Goal: Task Accomplishment & Management: Use online tool/utility

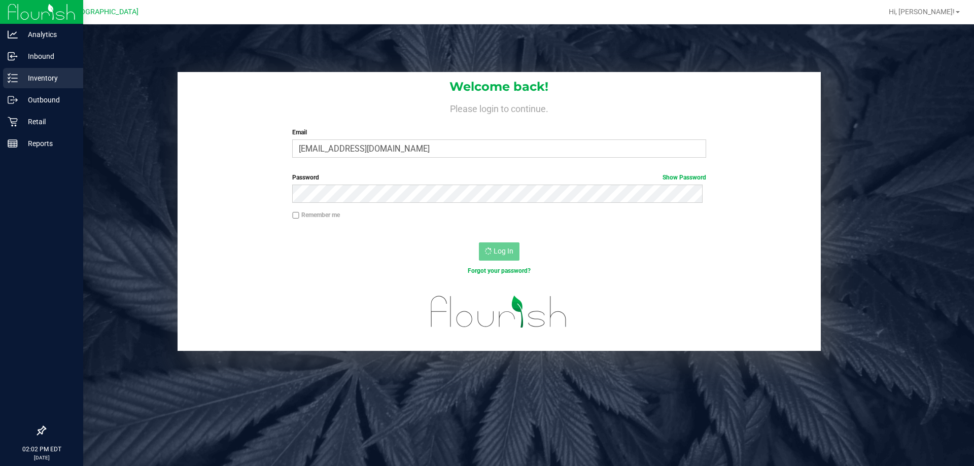
click at [27, 73] on p "Inventory" at bounding box center [48, 78] width 61 height 12
click at [0, 78] on link "Inventory" at bounding box center [41, 79] width 83 height 22
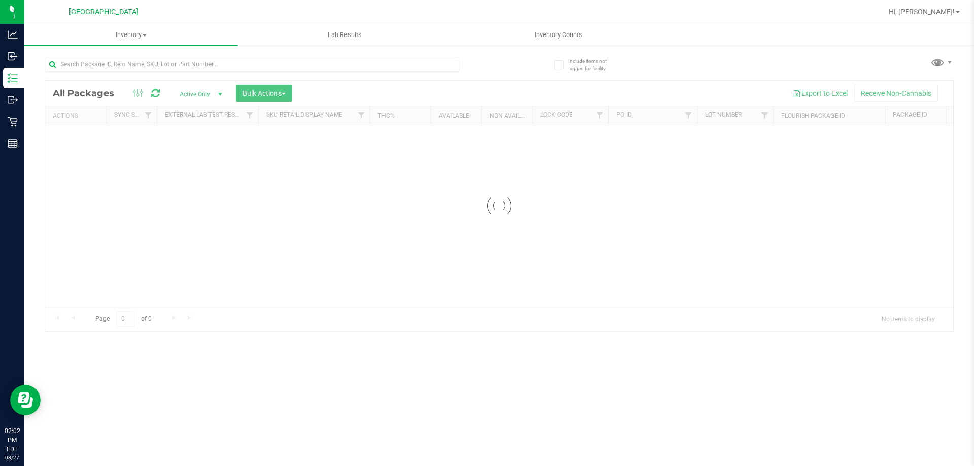
click at [114, 40] on uib-tab-heading "Inventory All packages All inventory Waste log Create inventory" at bounding box center [131, 34] width 214 height 21
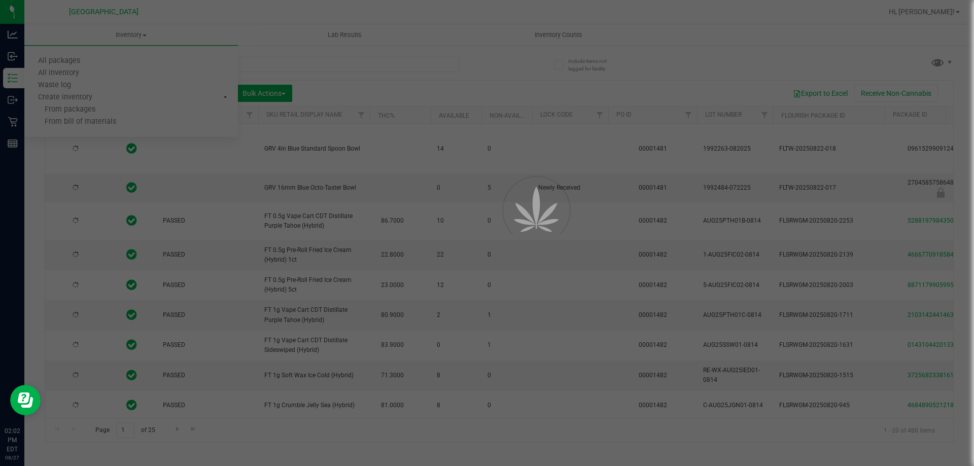
click at [269, 71] on div at bounding box center [487, 233] width 974 height 466
click at [278, 67] on div at bounding box center [487, 233] width 974 height 466
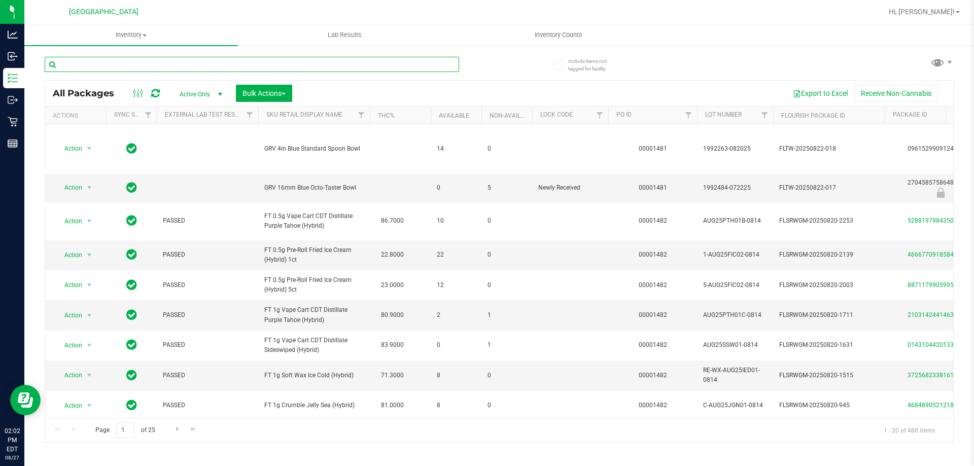
click at [213, 64] on input "text" at bounding box center [252, 64] width 415 height 15
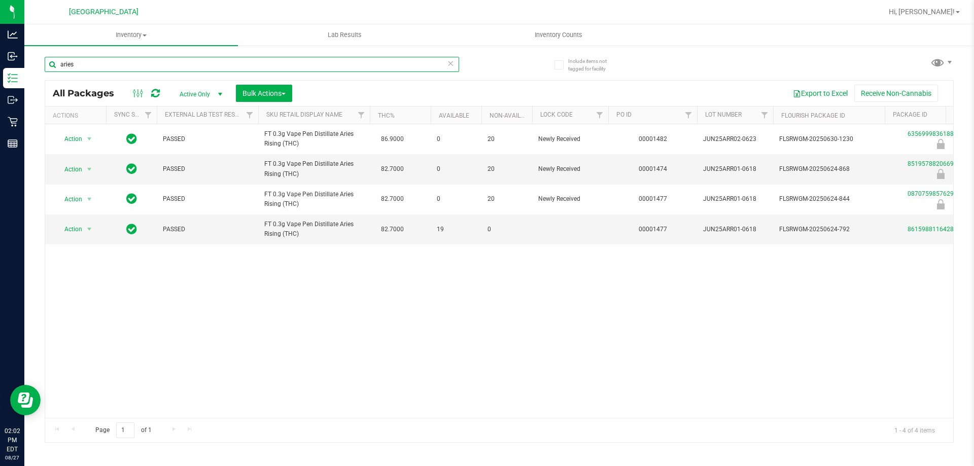
type input "aries"
click at [302, 260] on div "Action Action Edit attributes Global inventory Locate package Package audit log…" at bounding box center [499, 271] width 908 height 294
